Goal: Navigation & Orientation: Find specific page/section

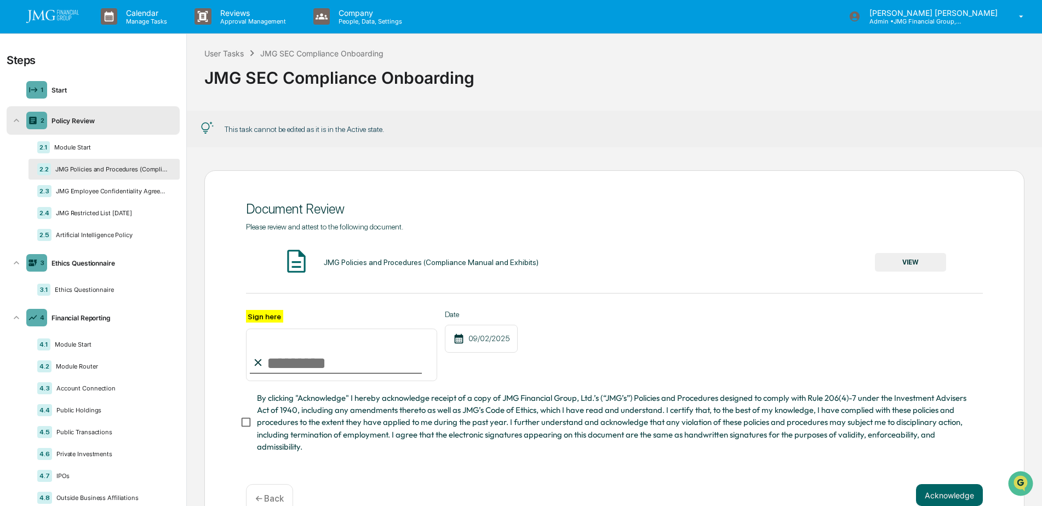
scroll to position [53, 0]
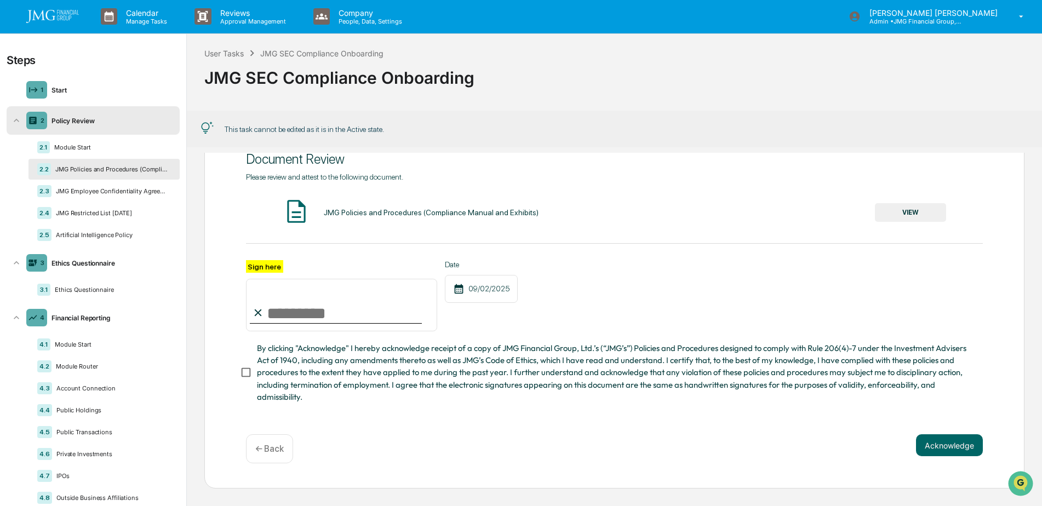
click at [49, 19] on img at bounding box center [52, 16] width 53 height 13
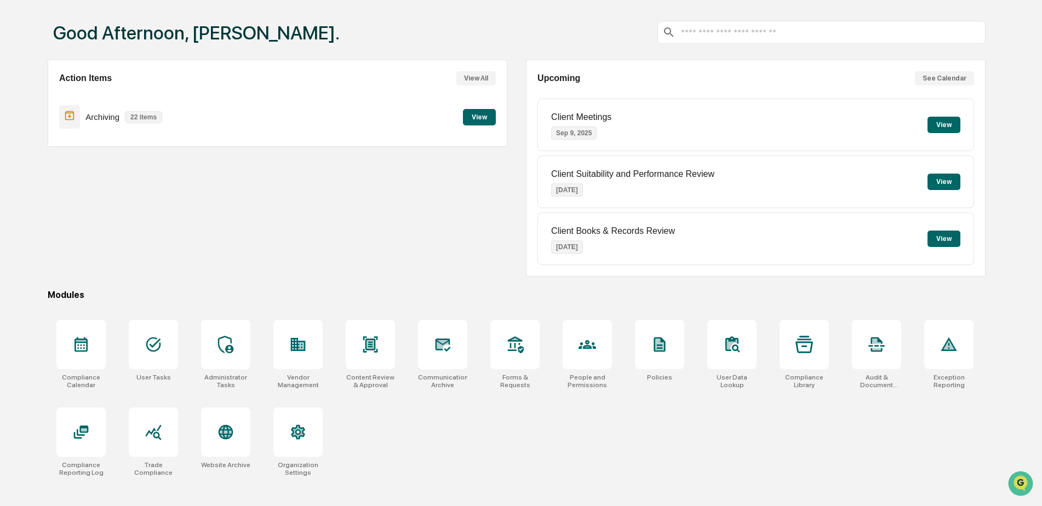
scroll to position [52, 0]
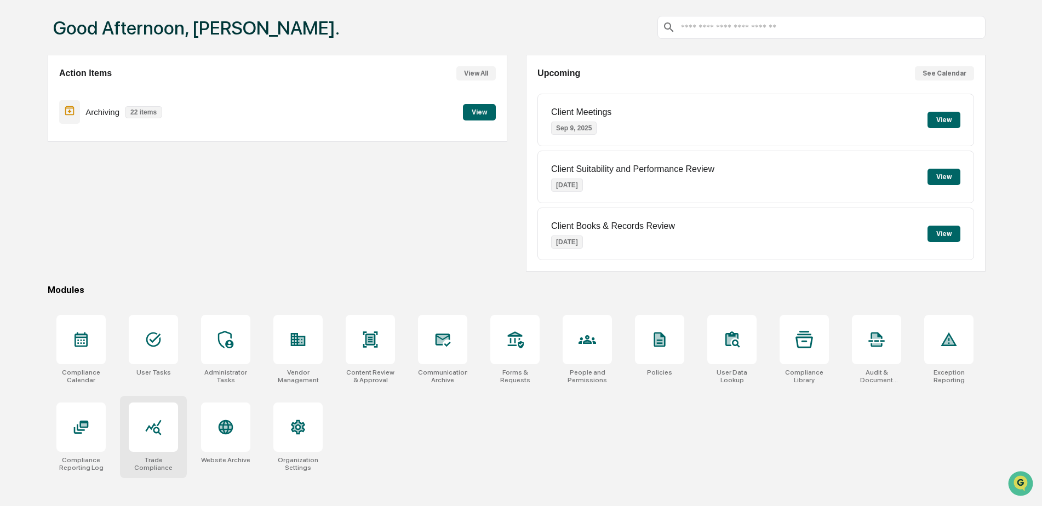
drag, startPoint x: 165, startPoint y: 446, endPoint x: 164, endPoint y: 441, distance: 5.5
click at [164, 446] on div at bounding box center [153, 427] width 49 height 49
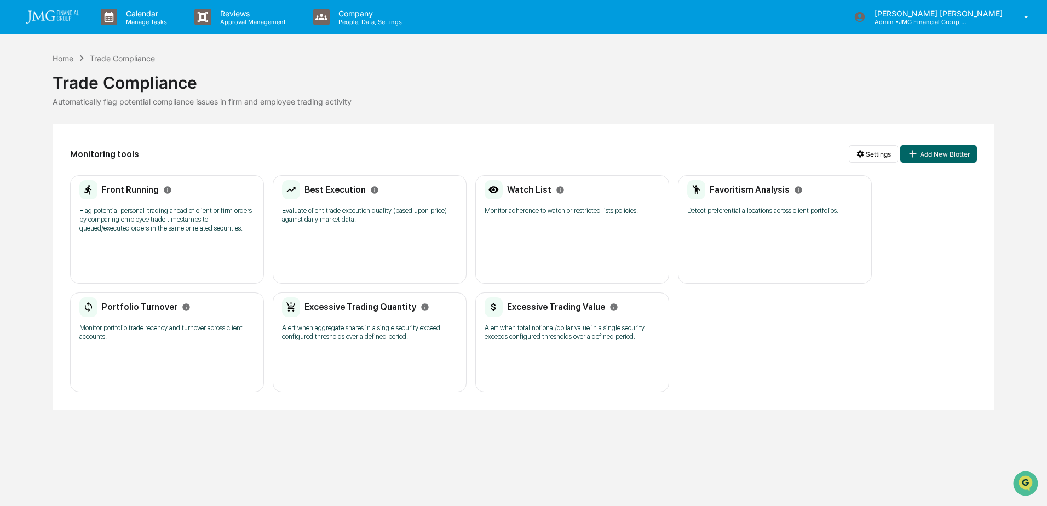
click at [392, 206] on p "Evaluate client trade execution quality (based upon price) against daily market…" at bounding box center [369, 215] width 175 height 18
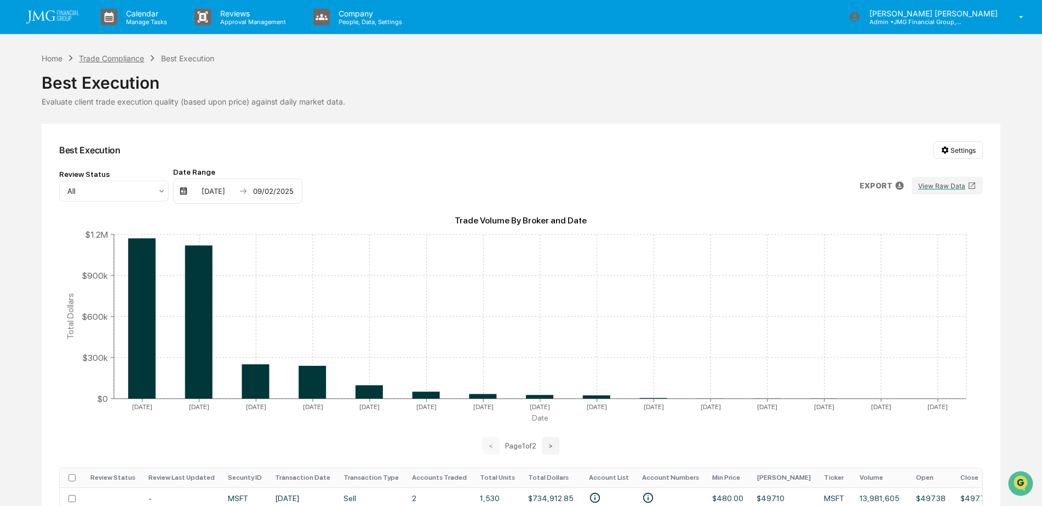
click at [107, 56] on div "Trade Compliance" at bounding box center [111, 58] width 65 height 9
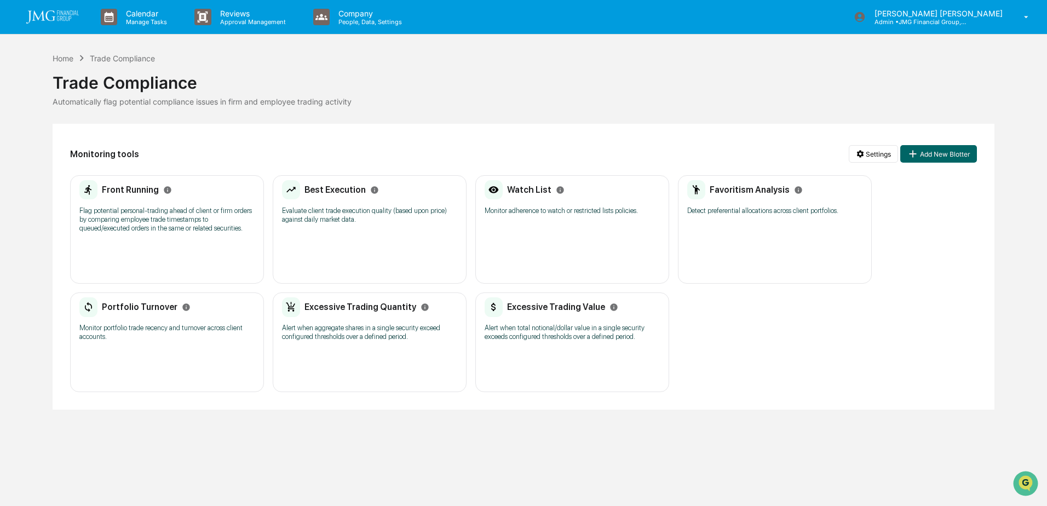
click at [526, 219] on div "Watch List Monitor adherence to watch or restricted lists policies." at bounding box center [572, 201] width 175 height 42
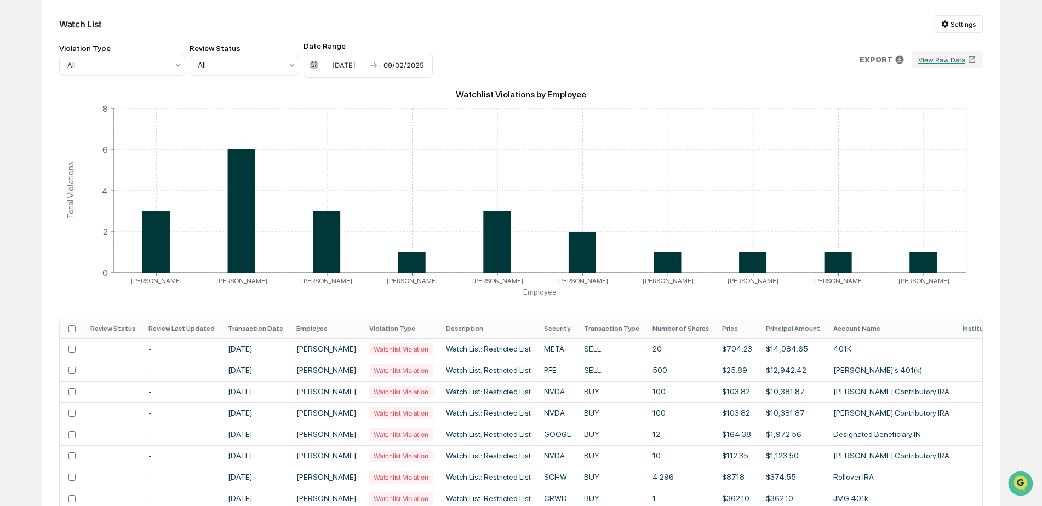
scroll to position [164, 0]
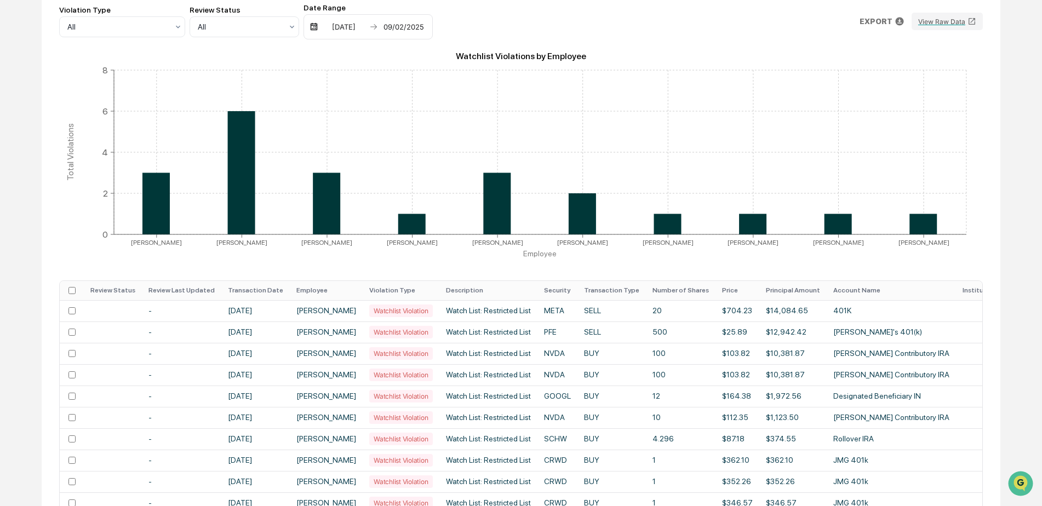
click at [262, 290] on th "Transaction Date" at bounding box center [255, 290] width 68 height 19
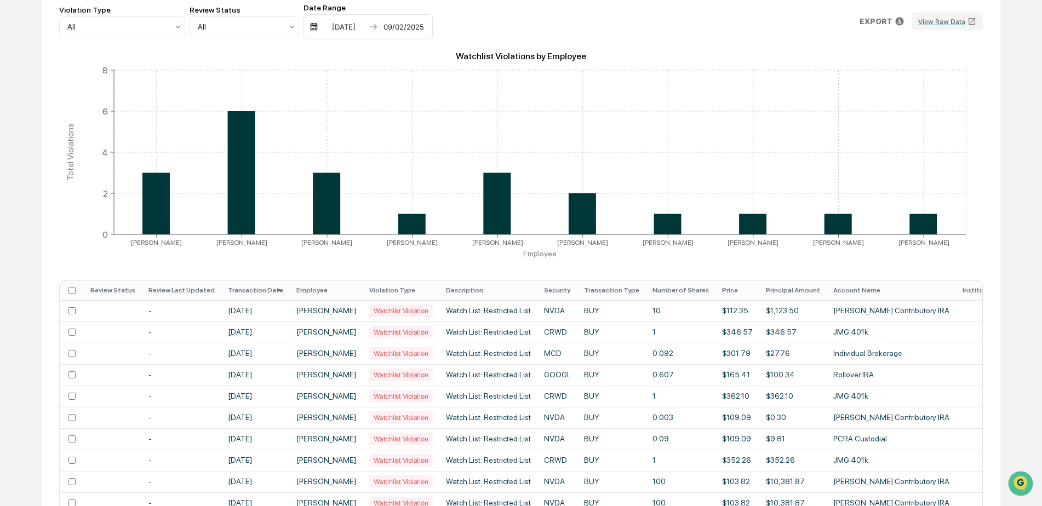
click at [262, 290] on th "Transaction Date" at bounding box center [255, 290] width 68 height 19
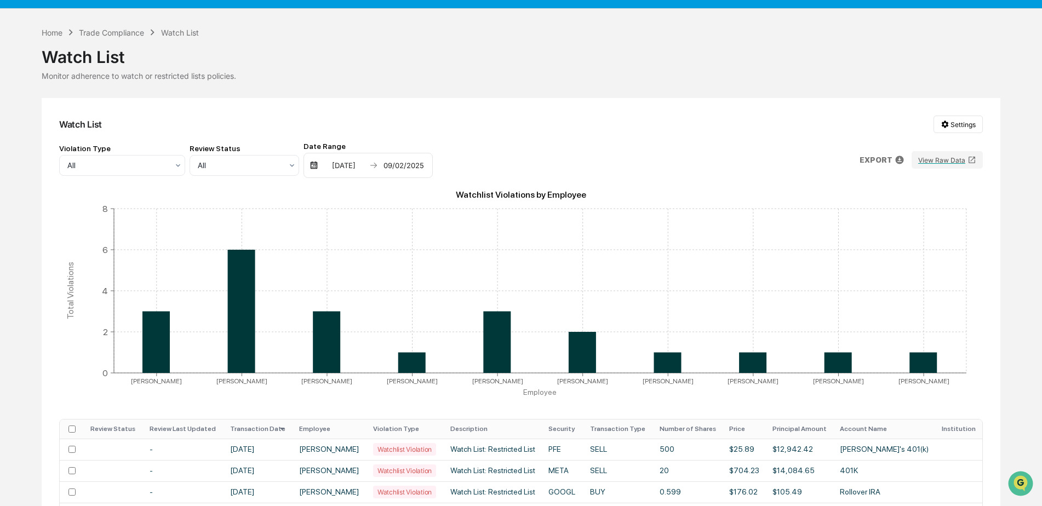
scroll to position [0, 0]
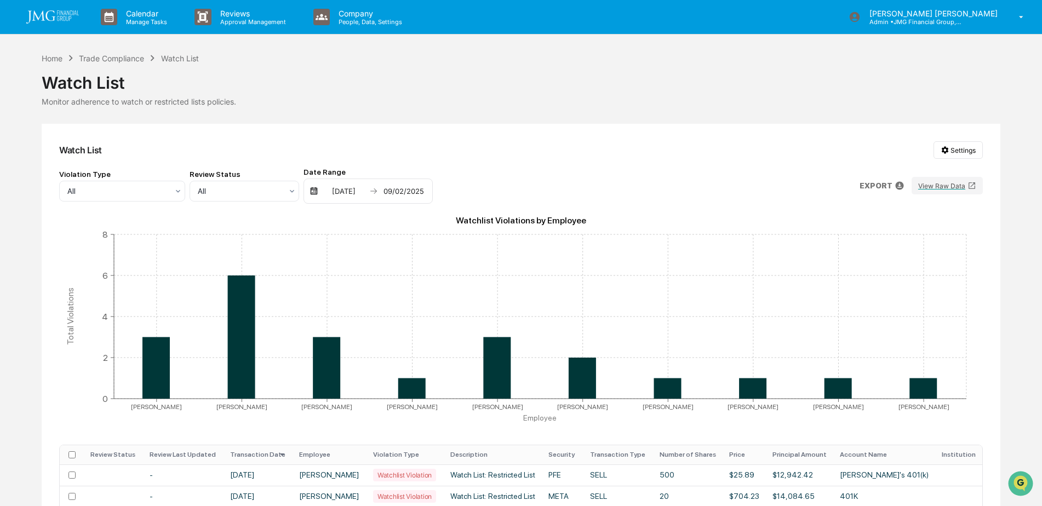
click at [46, 24] on link at bounding box center [59, 17] width 66 height 34
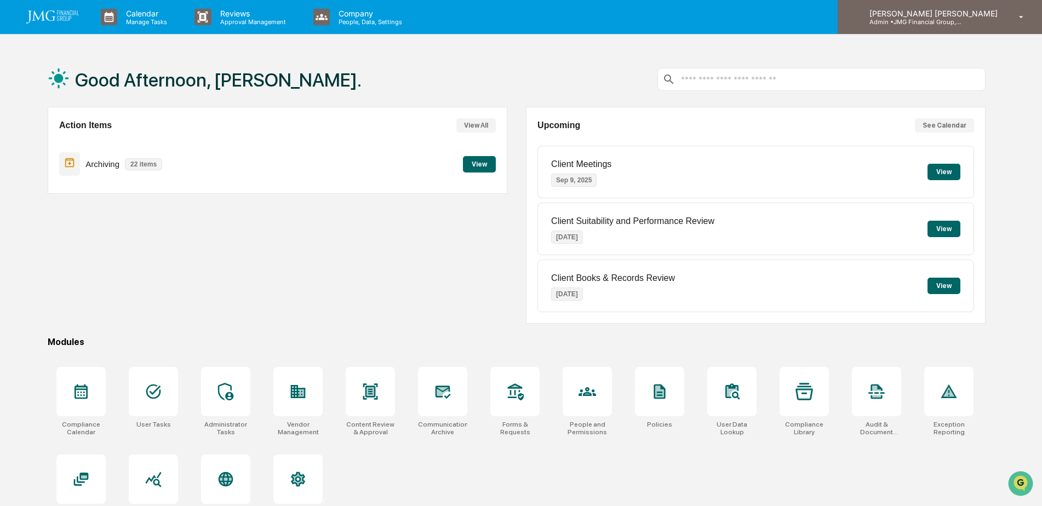
click at [1025, 19] on icon at bounding box center [1021, 17] width 19 height 10
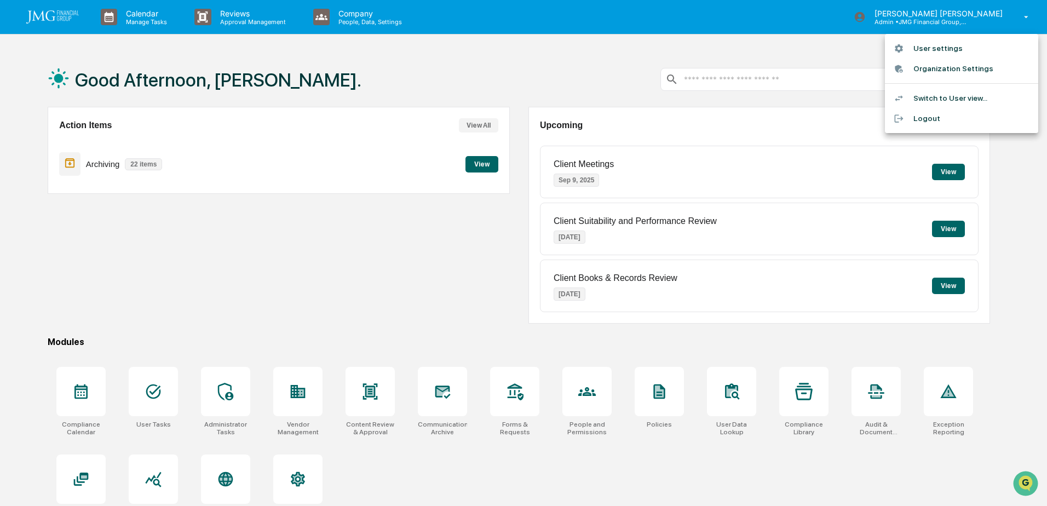
click at [939, 117] on li "Logout" at bounding box center [961, 118] width 153 height 20
